Goal: Information Seeking & Learning: Learn about a topic

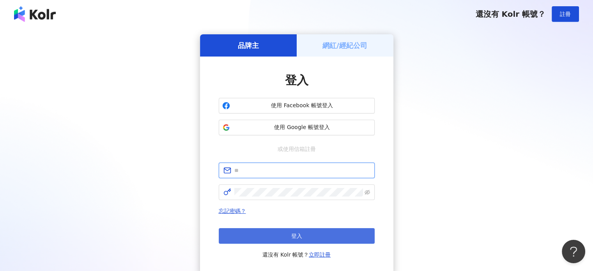
type input "**********"
click at [312, 238] on button "登入" at bounding box center [297, 236] width 156 height 16
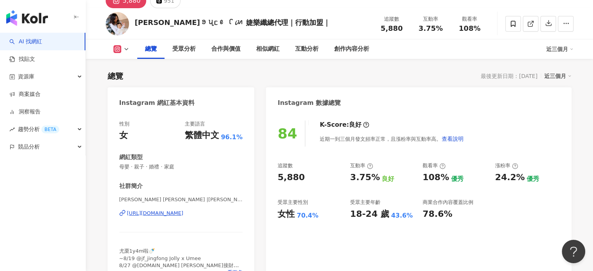
scroll to position [39, 0]
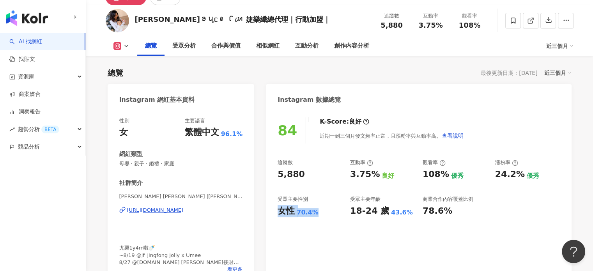
drag, startPoint x: 280, startPoint y: 212, endPoint x: 316, endPoint y: 211, distance: 35.9
click at [316, 211] on div "女性 70.4%" at bounding box center [309, 211] width 65 height 12
copy div "女性 70.4%"
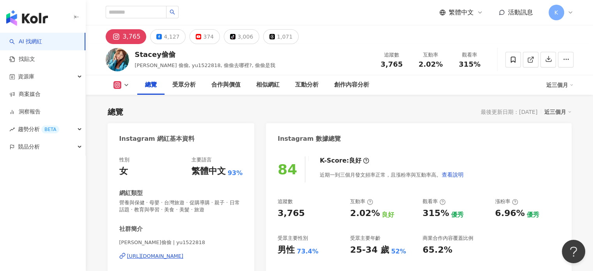
scroll to position [78, 0]
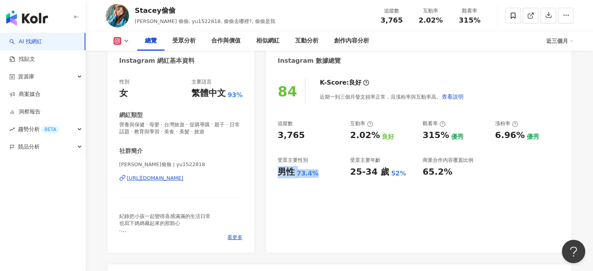
drag, startPoint x: 277, startPoint y: 171, endPoint x: 324, endPoint y: 171, distance: 46.4
click at [324, 171] on div "男性 73.4%" at bounding box center [309, 172] width 65 height 12
click at [42, 44] on link "AI 找網紅" at bounding box center [25, 42] width 33 height 8
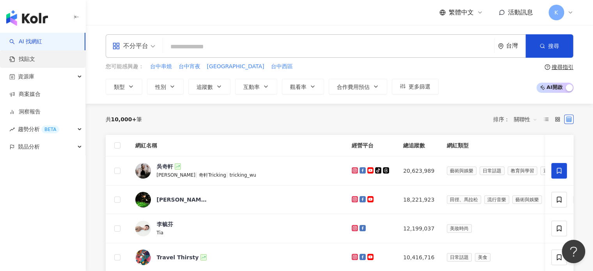
click at [35, 55] on link "找貼文" at bounding box center [22, 59] width 26 height 8
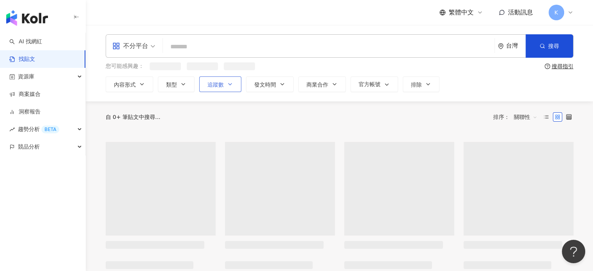
click at [231, 83] on icon "button" at bounding box center [230, 84] width 6 height 6
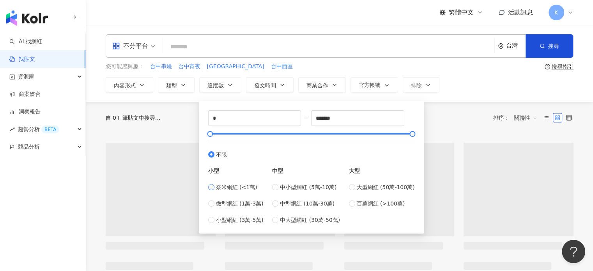
click at [242, 187] on span "奈米網紅 (<1萬)" at bounding box center [236, 187] width 41 height 9
type input "****"
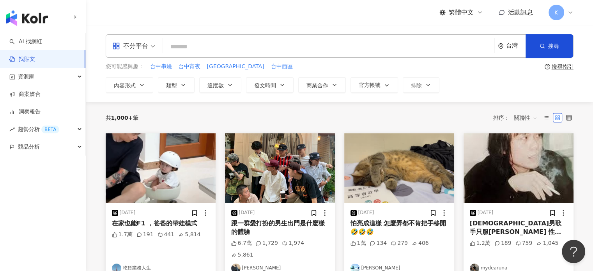
click at [450, 118] on div "共 1,000+ 筆 排序： 關聯性" at bounding box center [340, 117] width 468 height 12
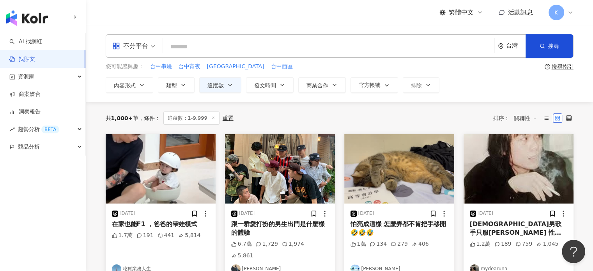
click at [142, 38] on input "search" at bounding box center [133, 41] width 43 height 12
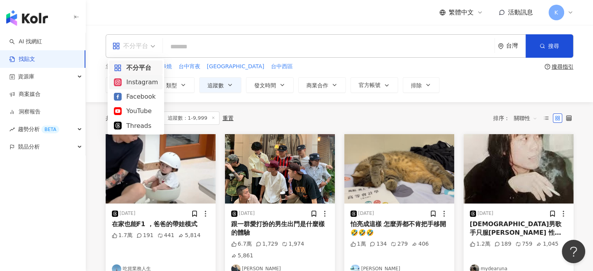
click at [141, 85] on div "Instagram" at bounding box center [136, 82] width 44 height 10
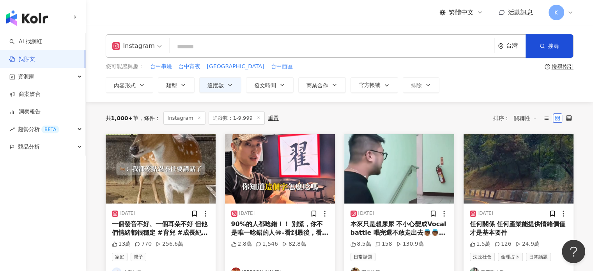
click at [241, 39] on input "search" at bounding box center [332, 46] width 318 height 17
type input "**"
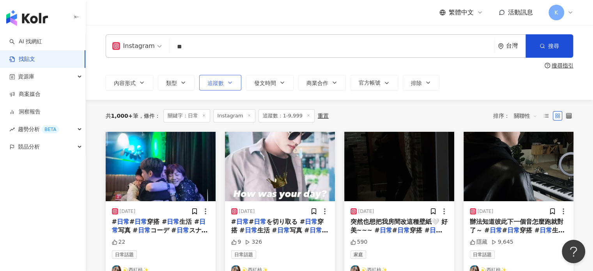
click at [229, 87] on button "追蹤數" at bounding box center [220, 83] width 42 height 16
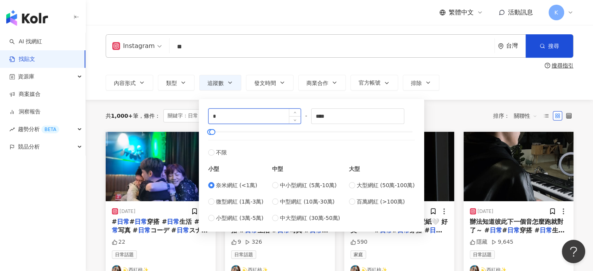
click at [279, 118] on input "*" at bounding box center [254, 116] width 92 height 15
type input "****"
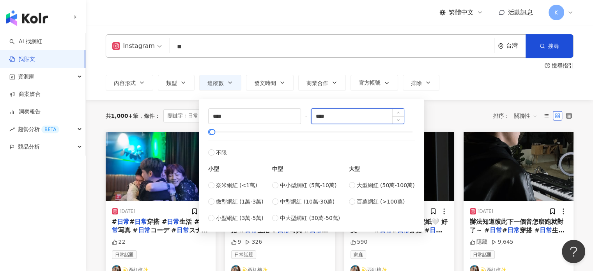
click at [344, 110] on input "****" at bounding box center [357, 116] width 92 height 15
type input "*"
type input "*****"
click at [455, 116] on div "共 1,000+ 筆 條件 ： 關鍵字：日常 Instagram 追蹤數：1-9,999 重置 排序： 關聯性" at bounding box center [340, 115] width 468 height 13
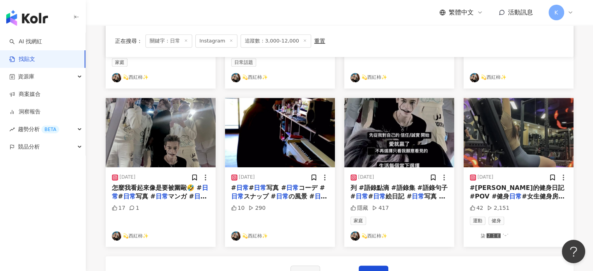
scroll to position [390, 0]
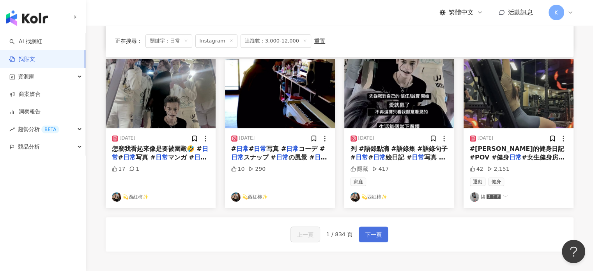
click at [376, 235] on span "下一頁" at bounding box center [373, 234] width 16 height 9
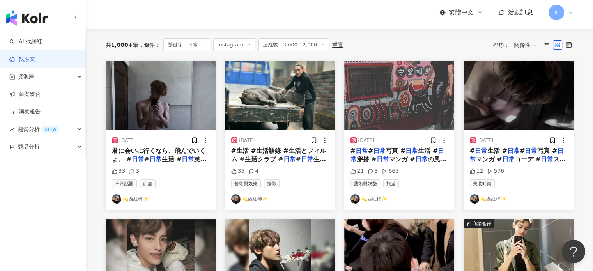
scroll to position [0, 0]
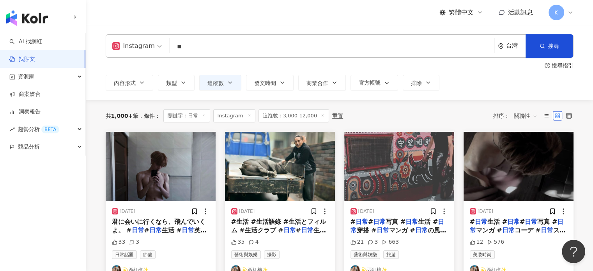
click at [200, 46] on input "**" at bounding box center [332, 46] width 318 height 17
type input "*"
type input "**"
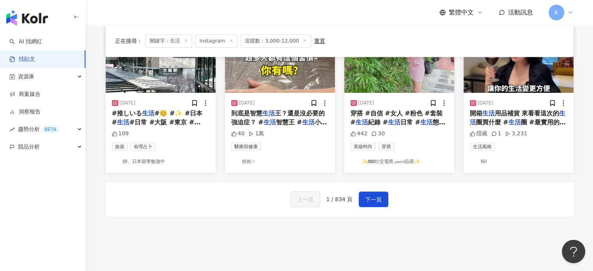
scroll to position [390, 0]
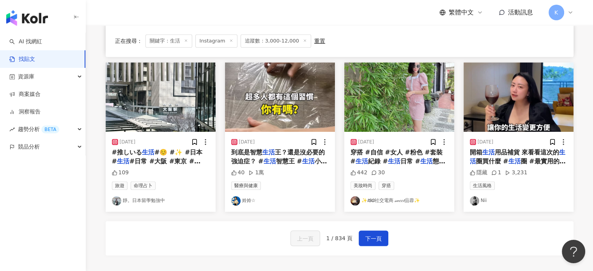
click at [293, 81] on img at bounding box center [280, 96] width 110 height 69
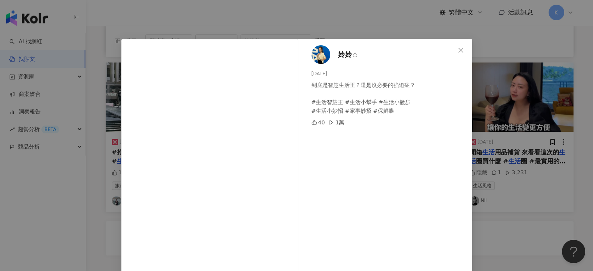
click at [535, 53] on div "姈姈☆ 2025/3/3 到底是智慧生活王？還是沒必要的強迫症？ #生活智慧王 #生活小幫手 #生活小撇步 #生活小妙招 #家事妙招 #保鮮膜 40 1萬 查…" at bounding box center [296, 135] width 593 height 271
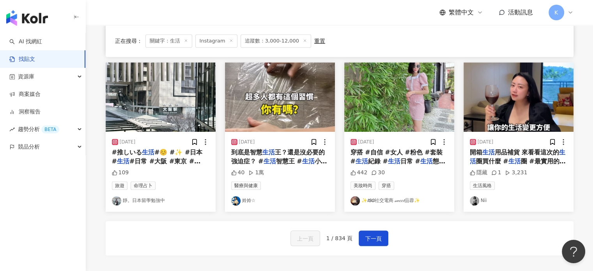
click at [520, 103] on img at bounding box center [518, 96] width 110 height 69
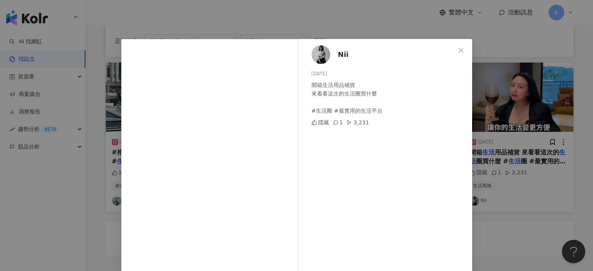
click at [552, 68] on div "Nii 2025/5/1 開箱生活用品補貨 來看看這次的生活圈買什麼 #生活圈 #最實用的生活平台 隱藏 1 3,231 查看原始貼文" at bounding box center [296, 135] width 593 height 271
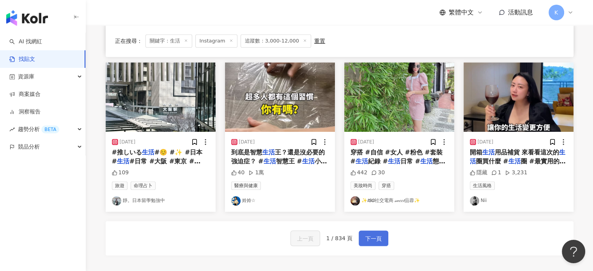
click at [367, 234] on span "下一頁" at bounding box center [373, 238] width 16 height 9
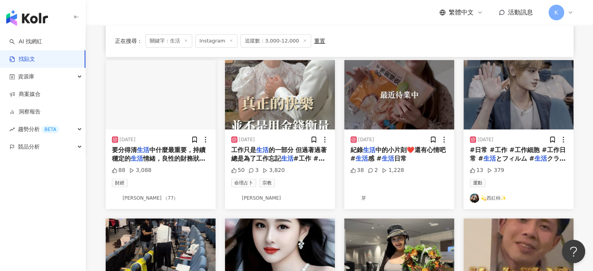
scroll to position [237, 0]
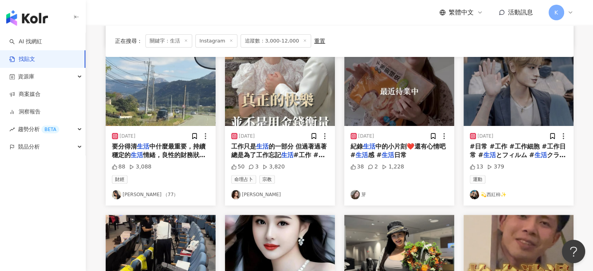
click at [299, 101] on img at bounding box center [280, 90] width 110 height 69
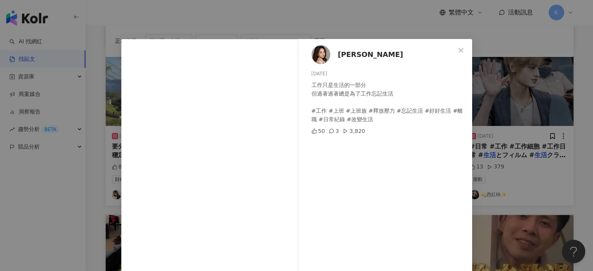
click at [542, 55] on div "佳姈 2024/8/18 工作只是生活的一部分 但過著過著總是為了工作忘記生活 #工作 #上班 #上班族 #釋放壓力 #忘記生活 #好好生活 #離職 #日常紀…" at bounding box center [296, 135] width 593 height 271
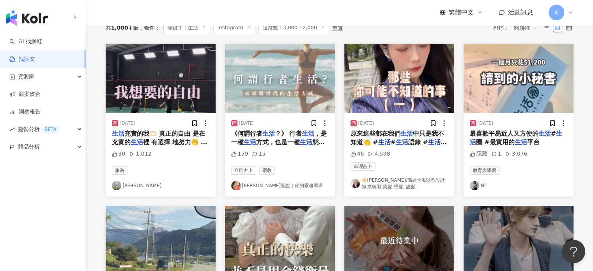
scroll to position [42, 0]
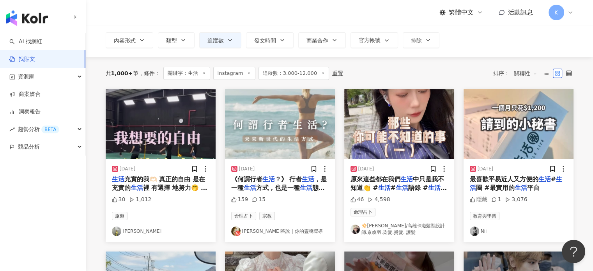
click at [167, 123] on img at bounding box center [161, 123] width 110 height 69
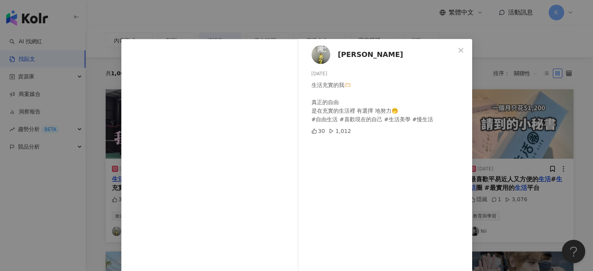
click at [535, 43] on div "池玟儀 2025/4/10 生活充實的我🫶🏻 真正的自由 是在充實的生活裡 有選擇 地努力🤭 #自由生活 #喜歡現在的自己 #生活美學 #慢生活 30 1,0…" at bounding box center [296, 135] width 593 height 271
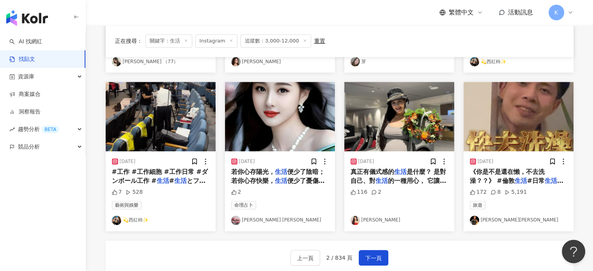
scroll to position [393, 0]
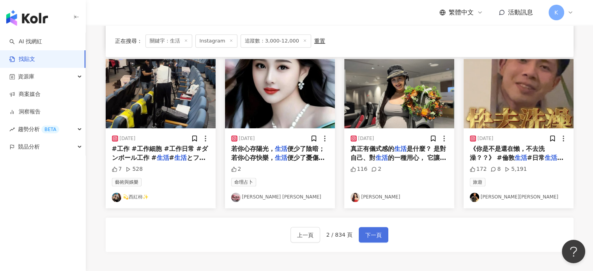
click at [378, 228] on button "下一頁" at bounding box center [373, 235] width 30 height 16
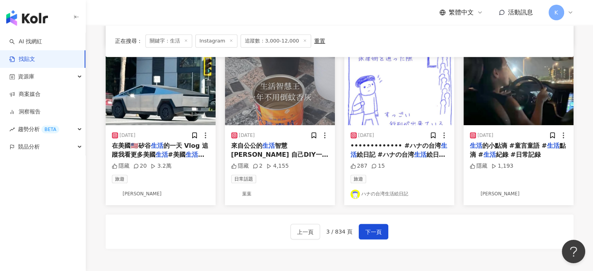
scroll to position [390, 0]
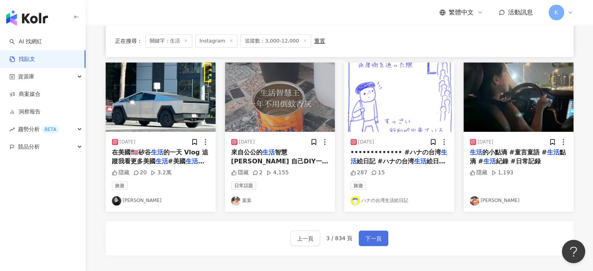
click at [377, 236] on span "下一頁" at bounding box center [373, 238] width 16 height 9
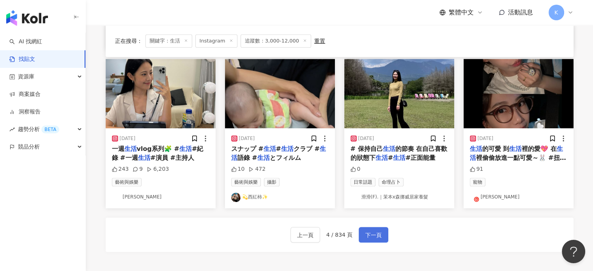
scroll to position [354, 0]
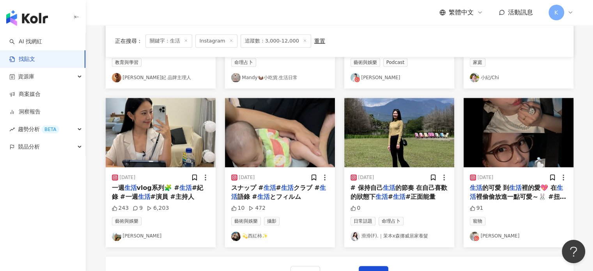
click at [155, 145] on img at bounding box center [161, 132] width 110 height 69
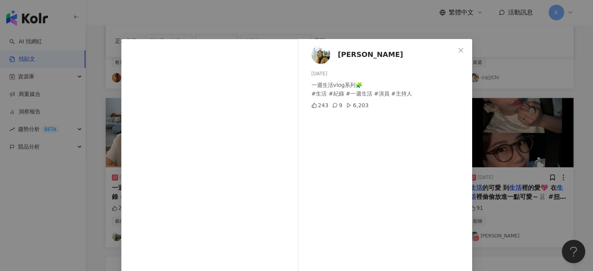
click at [504, 67] on div "久安娜 2024/11/16 一週生活vlog系列🧩 #生活 #紀錄 #一週生活 #演員 #主持人 243 9 6,203 查看原始貼文" at bounding box center [296, 135] width 593 height 271
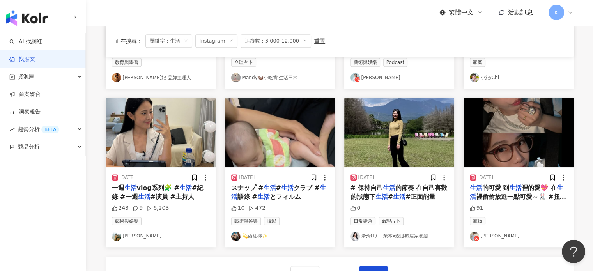
click at [524, 127] on img at bounding box center [518, 132] width 110 height 69
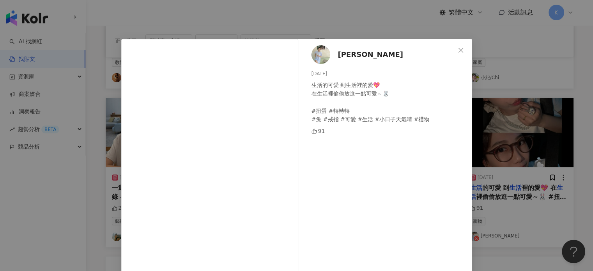
click at [570, 96] on div "詠晴 2025/5/15 生活的可愛 到生活裡的愛💖 在生活裡偷偷放進一點可愛～🐰 #扭蛋 #轉轉轉 #兔 #戒指 #可愛 #生活 #小日子天氣晴 #禮物 9…" at bounding box center [296, 135] width 593 height 271
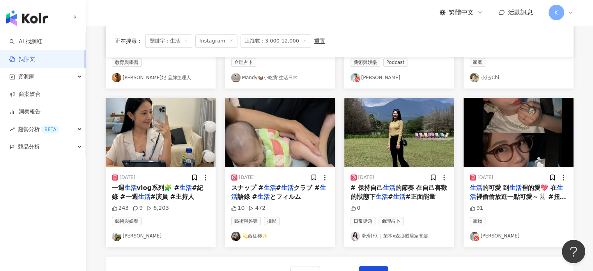
scroll to position [237, 0]
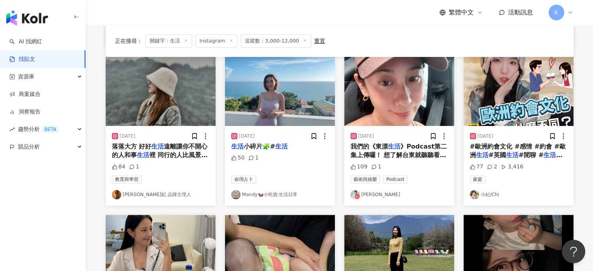
click at [508, 101] on img at bounding box center [518, 90] width 110 height 69
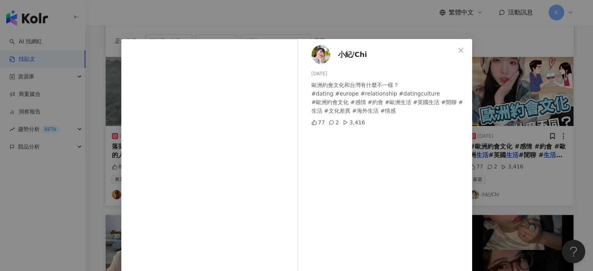
click at [506, 84] on div "小紀/Chi 2024/12/11 歐洲約會文化和台灣有什麼不一樣？ #dating #europe #relationship #datingculture…" at bounding box center [296, 135] width 593 height 271
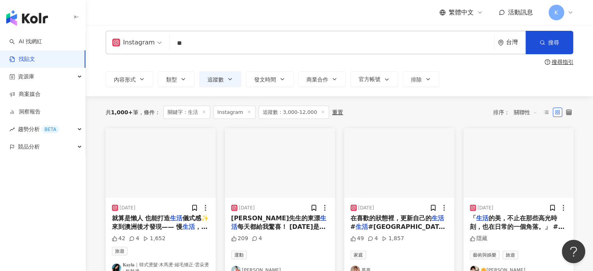
scroll to position [42, 0]
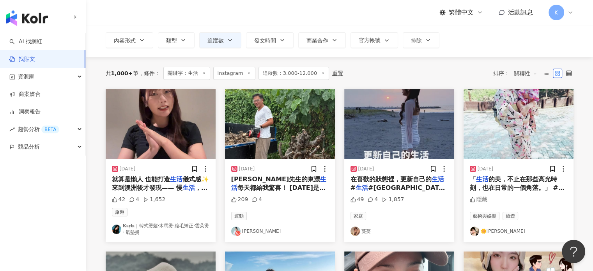
click at [398, 110] on img at bounding box center [399, 123] width 110 height 69
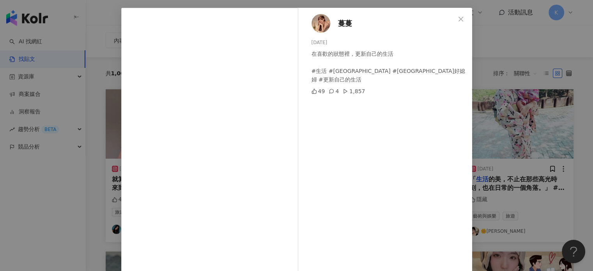
scroll to position [79, 0]
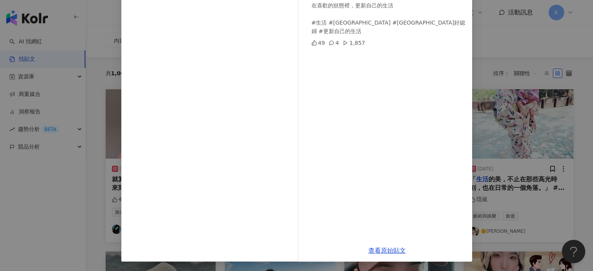
click at [563, 84] on div "蔓蔓 2025/1/28 在喜歡的狀態裡，更新自己的生活 #生活 #蘆洲 #蘆洲好媳婦 #更新自己的生活 49 4 1,857 查看原始貼文" at bounding box center [296, 135] width 593 height 271
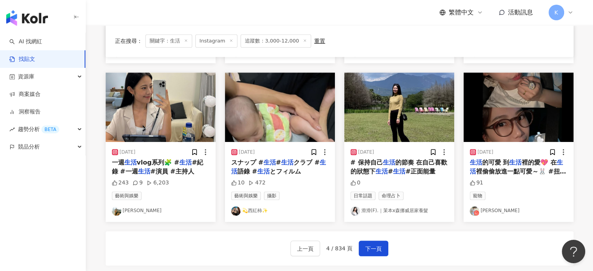
scroll to position [479, 0]
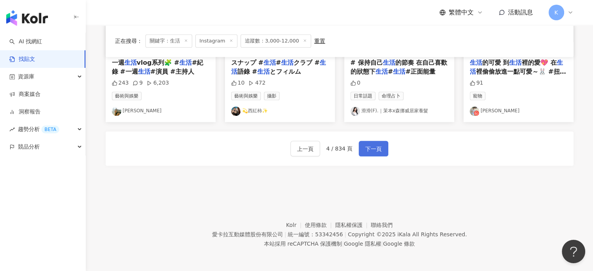
click at [376, 144] on span "下一頁" at bounding box center [373, 148] width 16 height 9
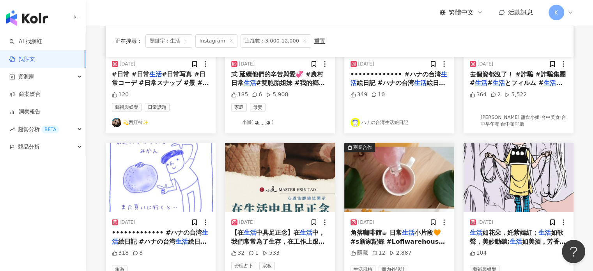
scroll to position [245, 0]
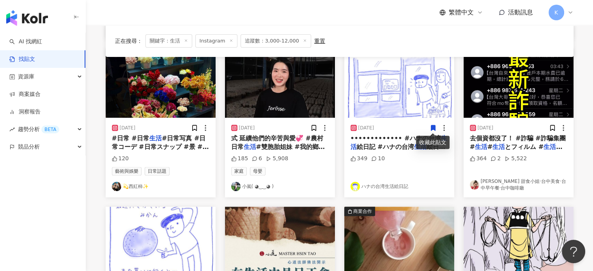
click at [314, 95] on img at bounding box center [280, 82] width 110 height 69
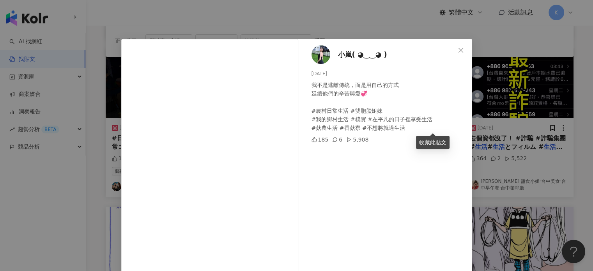
click at [519, 71] on div "小嵐( ◕‿‿◕ ) 2025/4/19 我不是逃離傳統，而是用自己的方式 延續他們的辛苦與愛💞 #農村日常生活 #雙胞胎姐妹 #我的鄉村生活 #樸實 #在平…" at bounding box center [296, 135] width 593 height 271
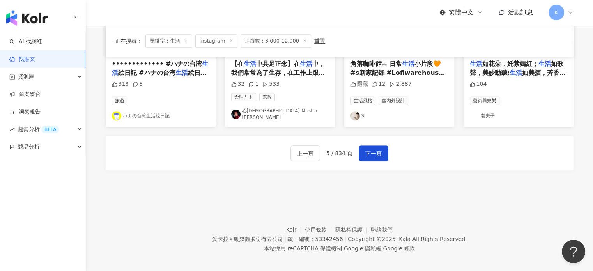
scroll to position [479, 0]
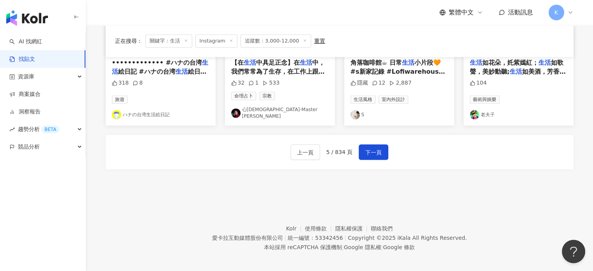
click at [386, 148] on div "上一頁 5 / 834 頁 下一頁" at bounding box center [340, 152] width 468 height 34
click at [379, 148] on span "下一頁" at bounding box center [373, 152] width 16 height 9
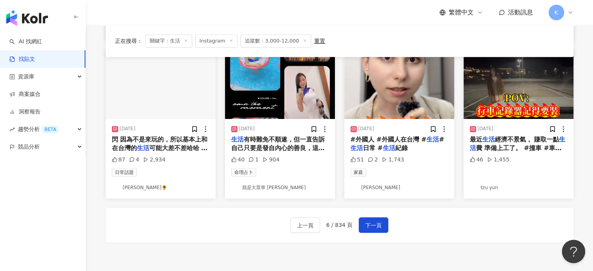
scroll to position [397, 0]
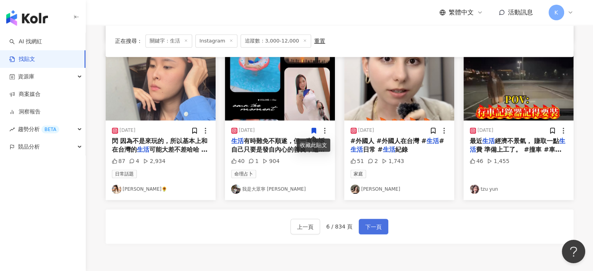
click at [374, 222] on span "下一頁" at bounding box center [373, 226] width 16 height 9
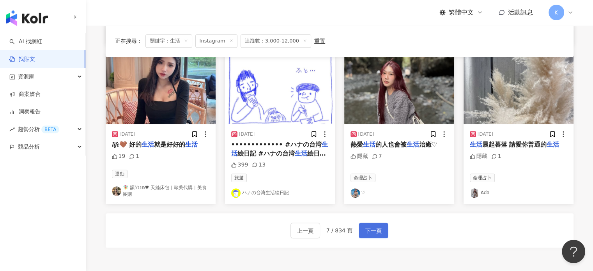
click at [378, 222] on button "下一頁" at bounding box center [373, 230] width 30 height 16
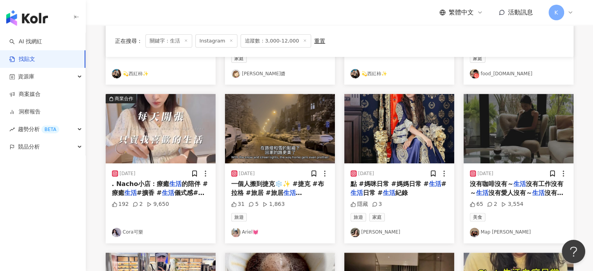
scroll to position [203, 0]
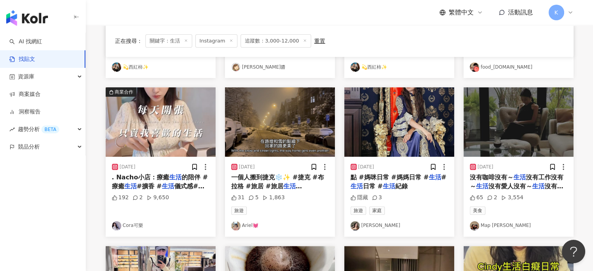
click at [149, 121] on img at bounding box center [161, 121] width 110 height 69
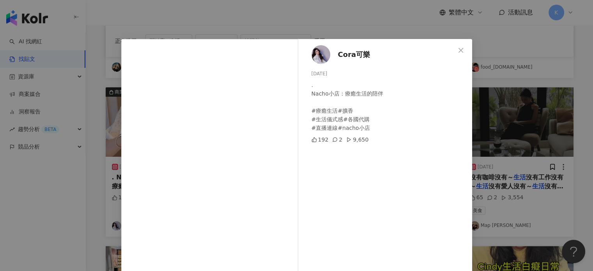
click at [501, 67] on div "Cora可樂 2025/5/29 . Nacho小店：療癒生活的陪伴 #療癒生活#擴香 #生活儀式感#各國代購 #直播連線#nacho小店 192 2 9,6…" at bounding box center [296, 135] width 593 height 271
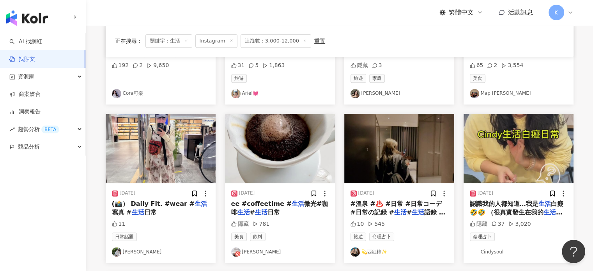
scroll to position [436, 0]
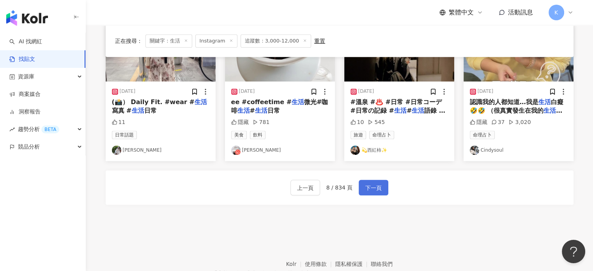
click at [381, 184] on button "下一頁" at bounding box center [373, 188] width 30 height 16
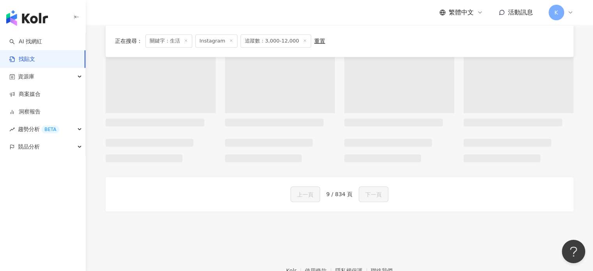
scroll to position [443, 0]
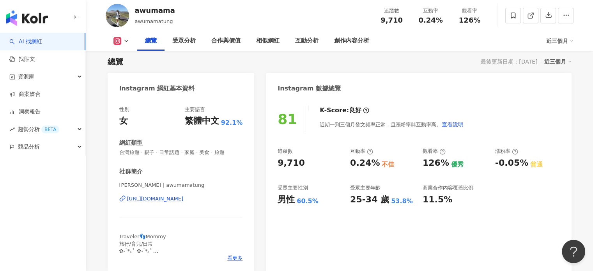
scroll to position [117, 0]
